Goal: Information Seeking & Learning: Learn about a topic

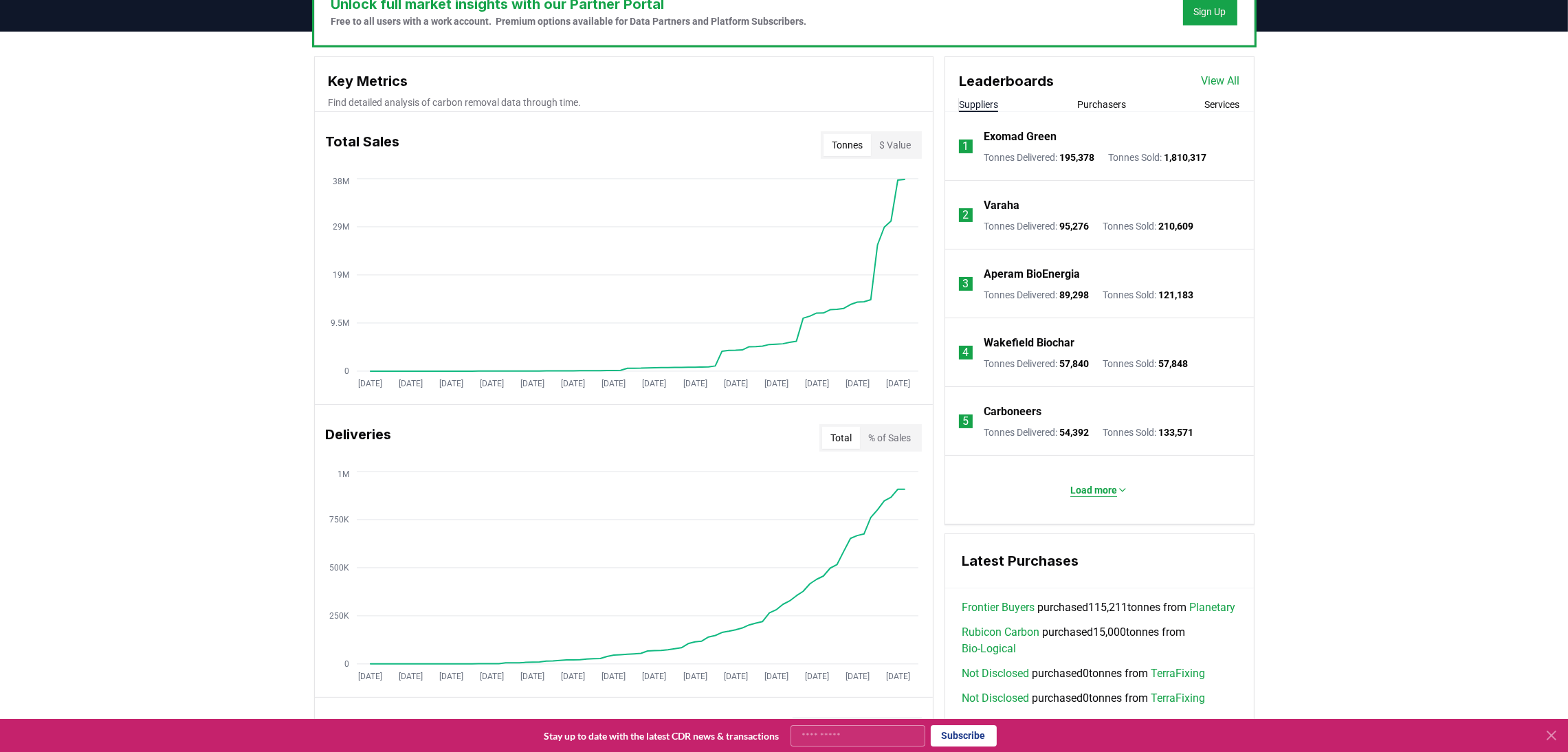
scroll to position [309, 0]
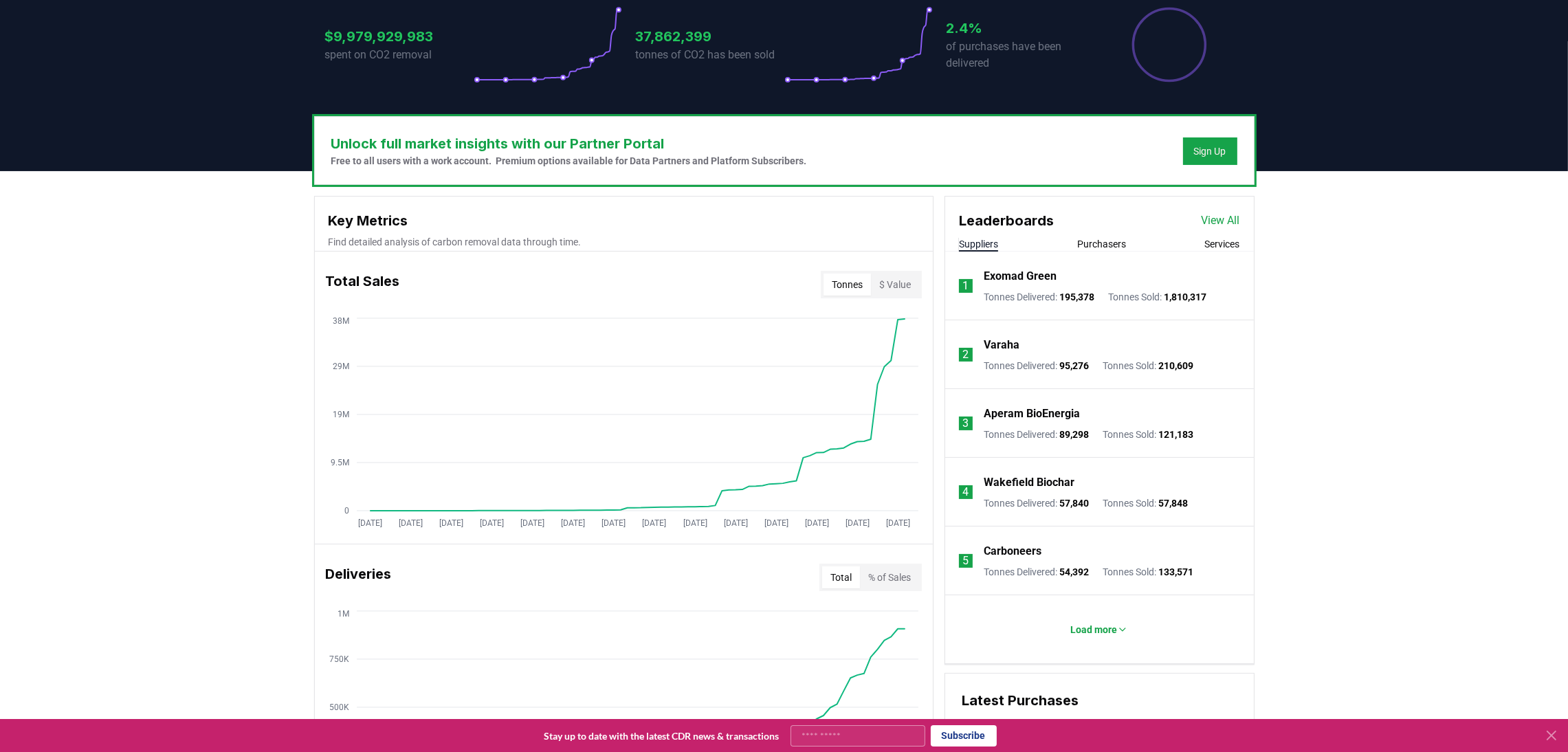
click at [1304, 295] on div "Unlock full market insights with our Partner Portal Free to all users with a wo…" at bounding box center [784, 714] width 1568 height 1087
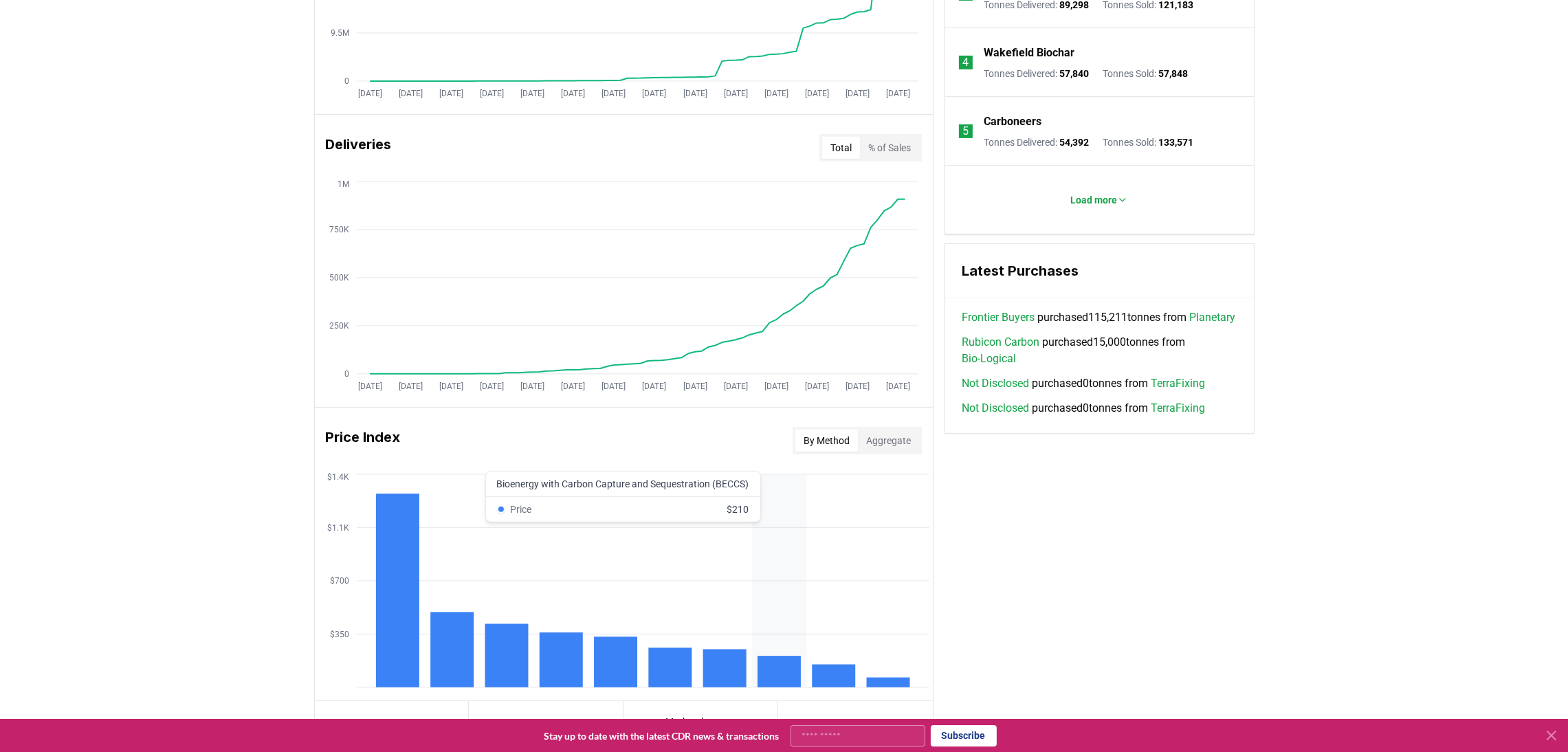
scroll to position [1016, 0]
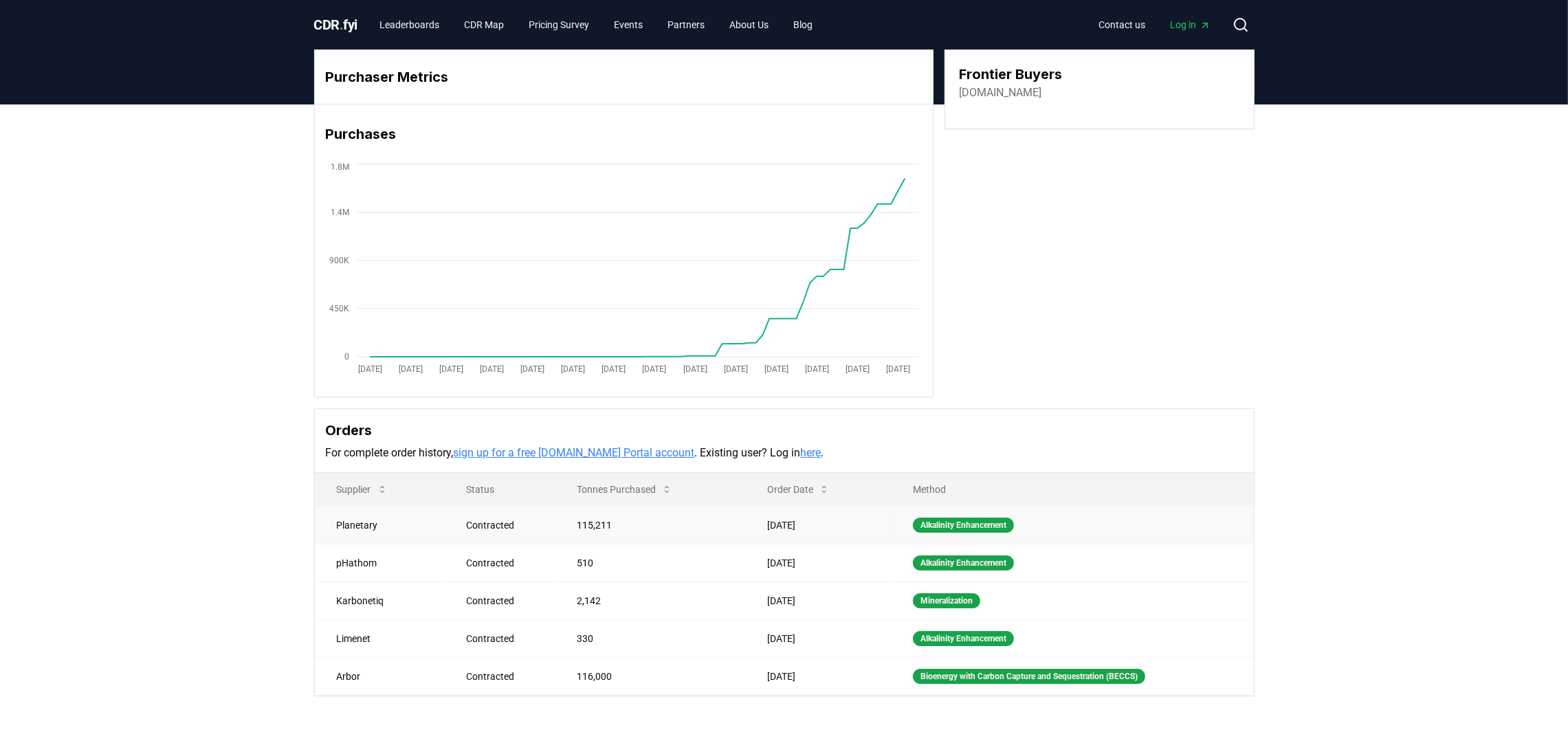
drag, startPoint x: 763, startPoint y: 528, endPoint x: 804, endPoint y: 528, distance: 41.0
click at [804, 528] on td "[DATE]" at bounding box center [817, 524] width 146 height 38
